Goal: Transaction & Acquisition: Purchase product/service

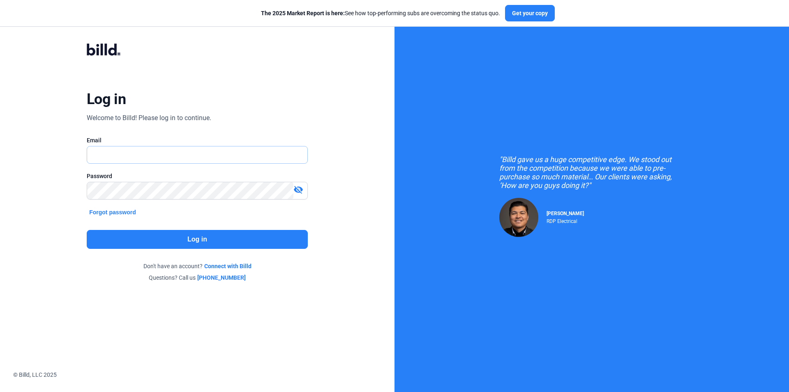
click at [198, 149] on input "text" at bounding box center [192, 154] width 211 height 17
type input "[EMAIL_ADDRESS][DOMAIN_NAME]"
click at [172, 235] on button "Log in" at bounding box center [197, 239] width 221 height 19
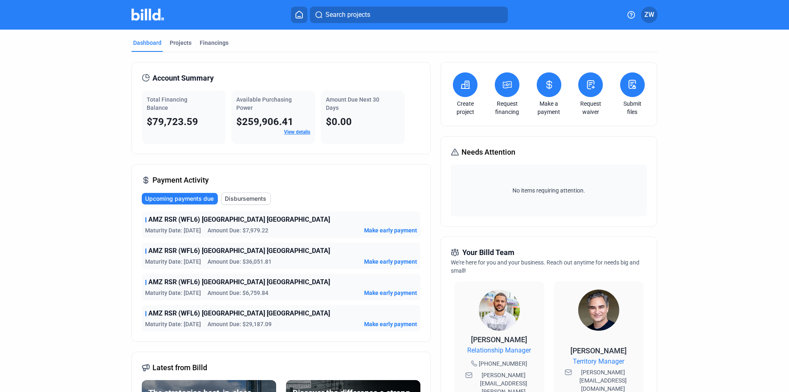
click at [514, 89] on button at bounding box center [507, 84] width 25 height 25
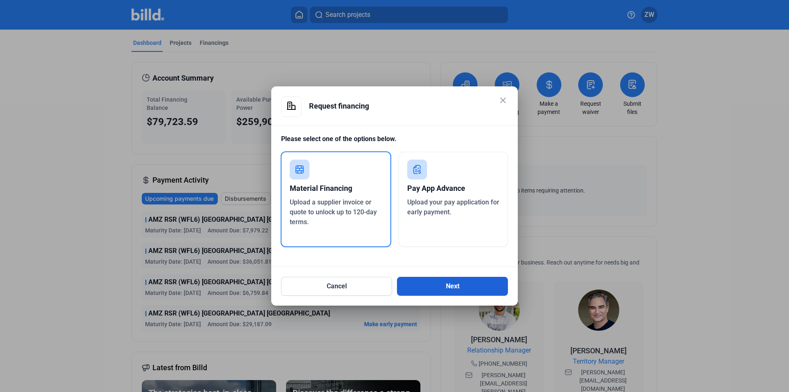
click at [439, 284] on button "Next" at bounding box center [452, 286] width 111 height 19
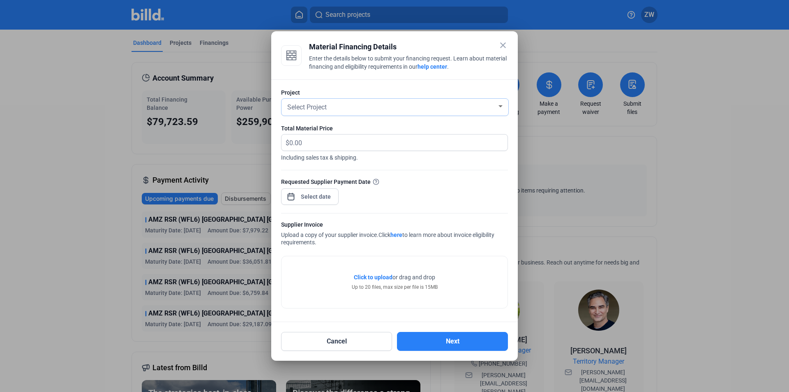
click at [358, 102] on div "Select Project" at bounding box center [391, 107] width 211 height 12
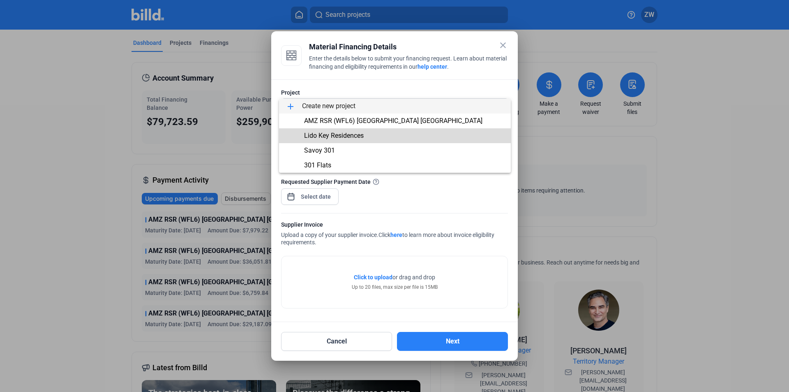
click at [356, 135] on span "Lido Key Residences" at bounding box center [334, 136] width 60 height 8
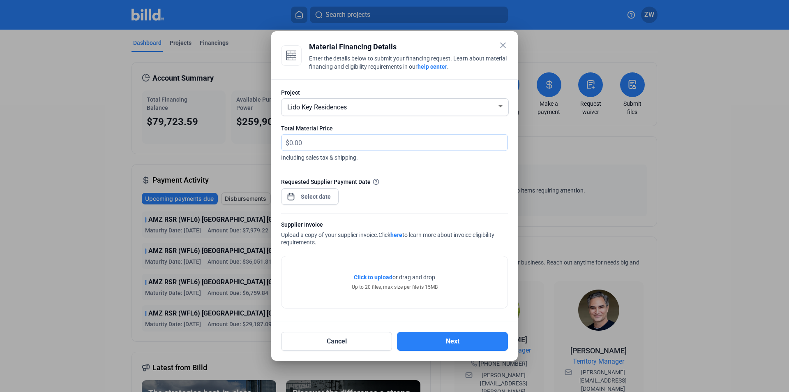
click at [355, 148] on input "text" at bounding box center [398, 142] width 218 height 16
click at [334, 146] on input "text" at bounding box center [393, 142] width 209 height 16
type input "29,247.36"
click at [424, 185] on div "Requested Supplier Payment Date" at bounding box center [394, 181] width 227 height 9
click at [326, 196] on div "close Material Financing Details Enter the details below to submit your financi…" at bounding box center [394, 196] width 789 height 392
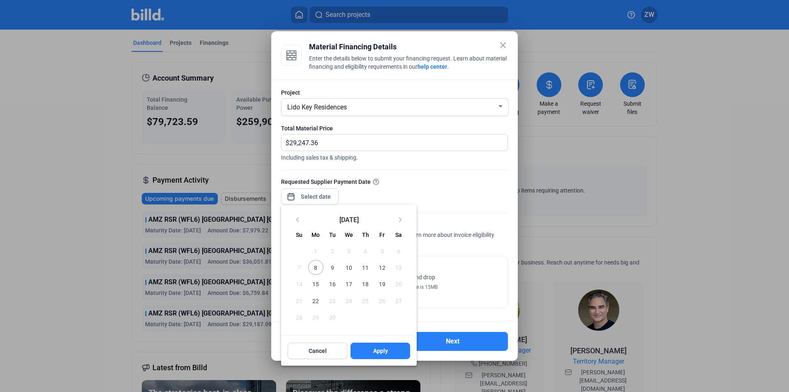
click at [378, 268] on span "12" at bounding box center [381, 267] width 15 height 15
click at [382, 350] on span "Apply" at bounding box center [380, 351] width 15 height 8
type input "[DATE]"
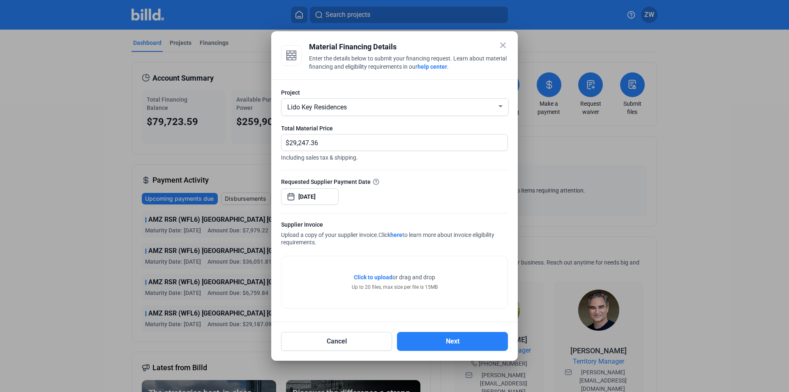
click at [371, 277] on span "Click to upload" at bounding box center [373, 277] width 39 height 7
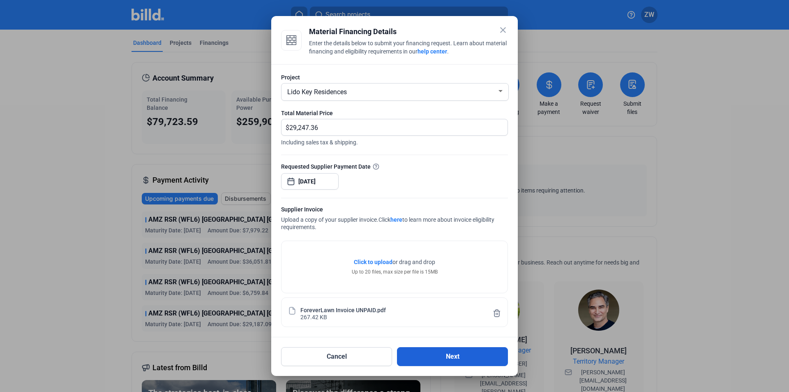
click at [457, 363] on button "Next" at bounding box center [452, 356] width 111 height 19
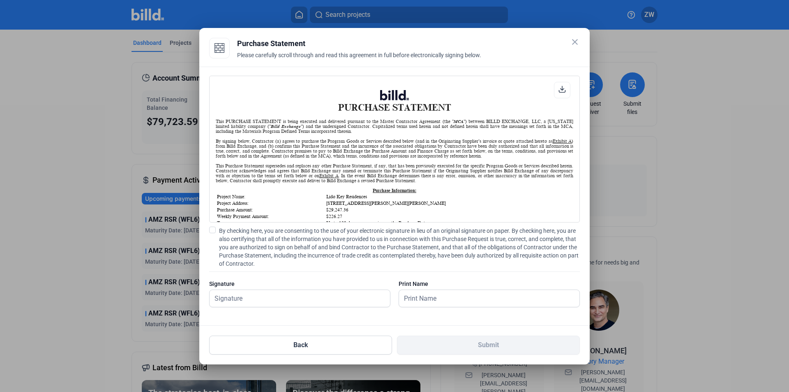
scroll to position [0, 0]
click at [264, 290] on input "text" at bounding box center [295, 298] width 171 height 17
type input "[PERSON_NAME]"
click at [266, 235] on span "By checking here, you are consenting to the use of your electronic signature in…" at bounding box center [399, 247] width 361 height 41
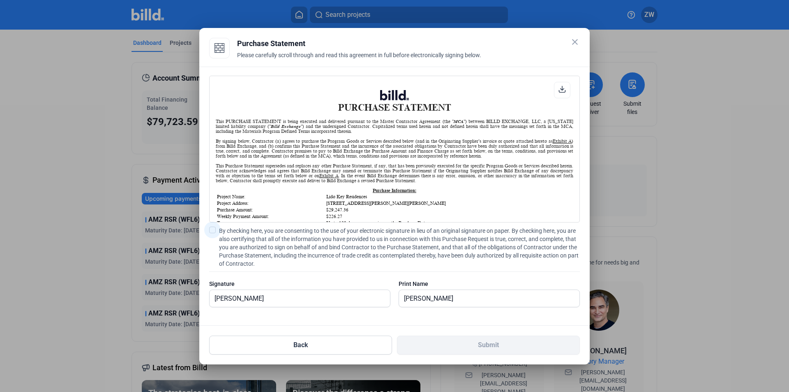
click at [0, 0] on input "By checking here, you are consenting to the use of your electronic signature in…" at bounding box center [0, 0] width 0 height 0
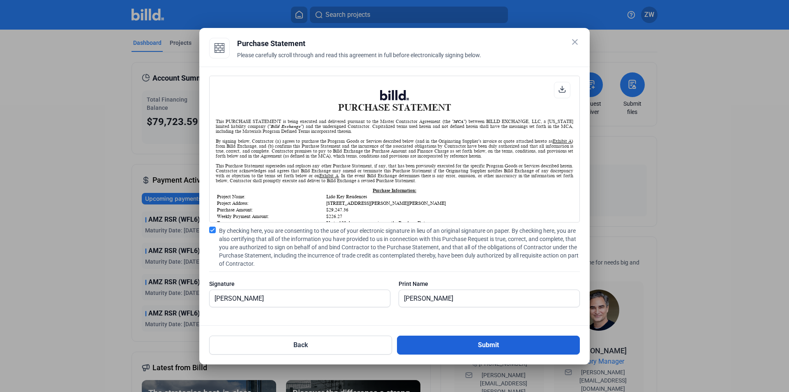
click at [474, 345] on button "Submit" at bounding box center [488, 344] width 183 height 19
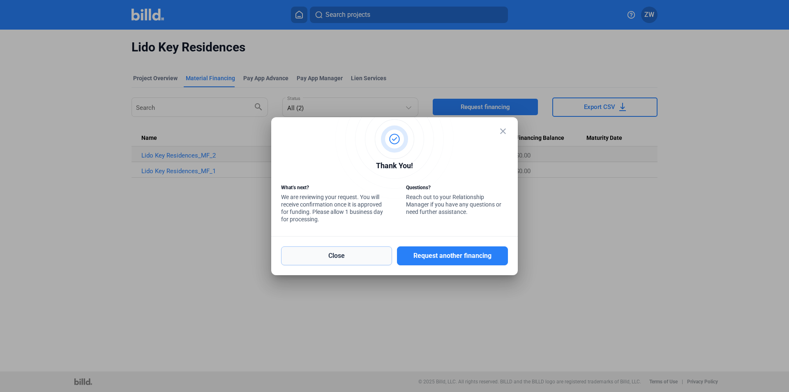
click at [365, 260] on button "Close" at bounding box center [336, 255] width 111 height 19
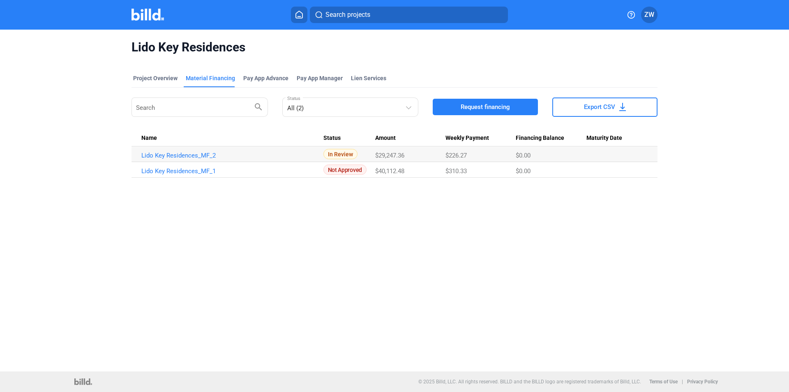
click at [153, 19] on img at bounding box center [148, 15] width 32 height 12
